Goal: Information Seeking & Learning: Learn about a topic

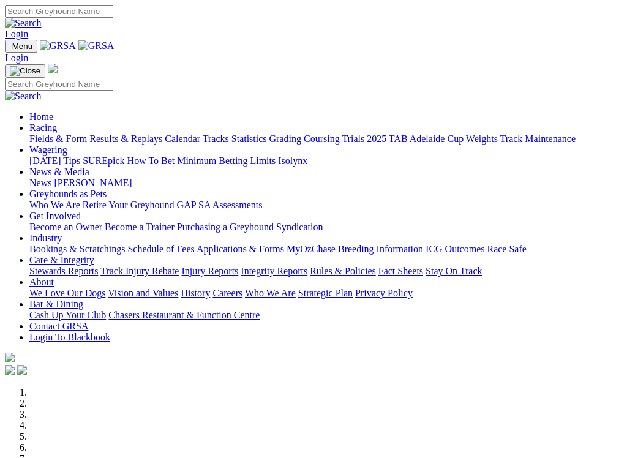
scroll to position [325, 0]
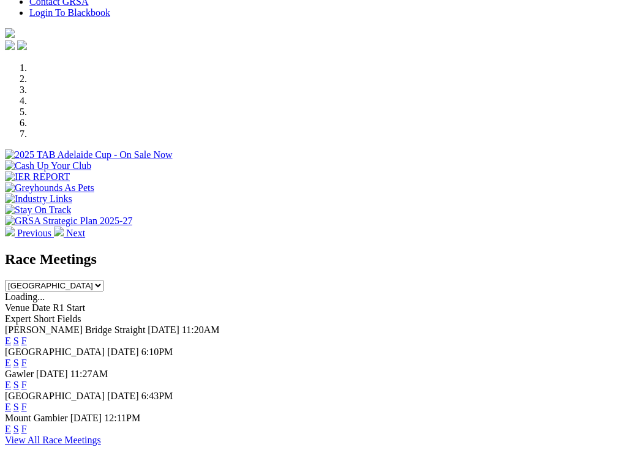
click at [27, 424] on link "F" at bounding box center [24, 429] width 6 height 10
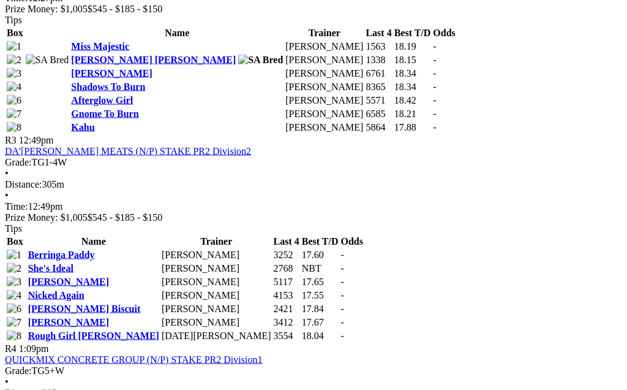
scroll to position [935, 0]
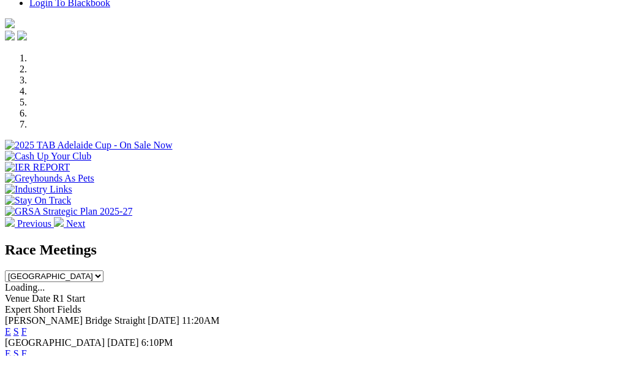
scroll to position [335, 0]
